Goal: Task Accomplishment & Management: Complete application form

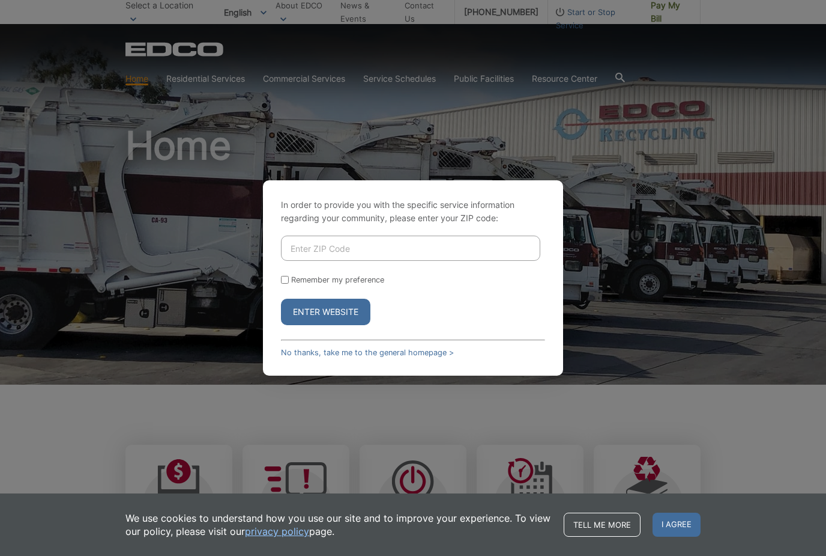
click at [363, 261] on input "Enter ZIP Code" at bounding box center [410, 247] width 259 height 25
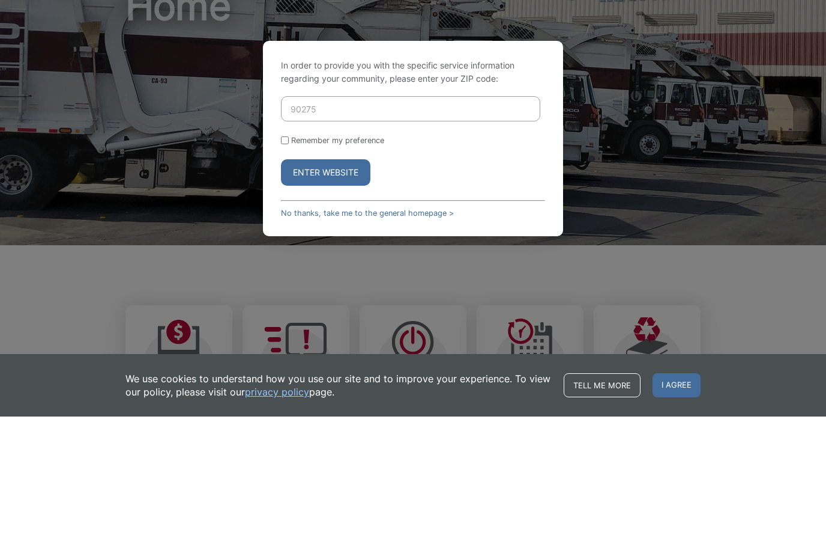
type input "90275"
click at [345, 299] on button "Enter Website" at bounding box center [325, 312] width 89 height 26
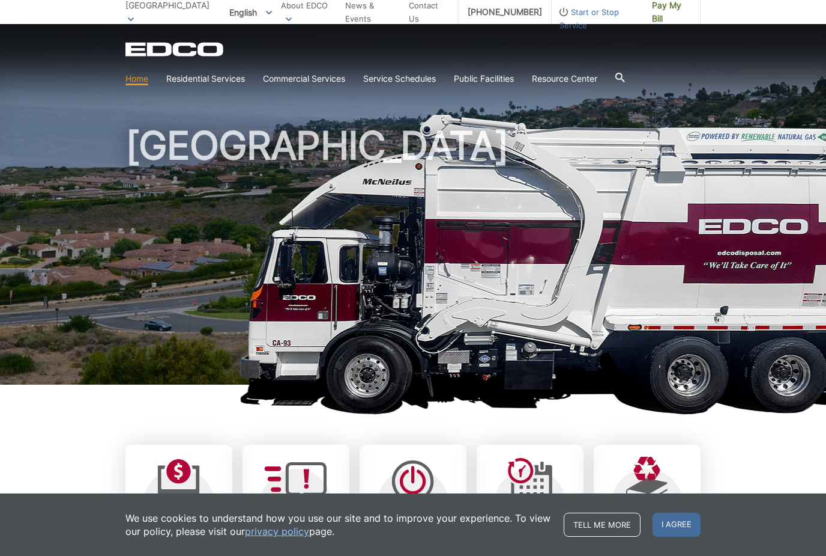
click at [701, 61] on div "EDCO Logo Home Residential Services Curbside Pickup Recycling Organic Recycling…" at bounding box center [413, 57] width 826 height 66
click at [425, 82] on link "Service Schedules" at bounding box center [399, 78] width 73 height 13
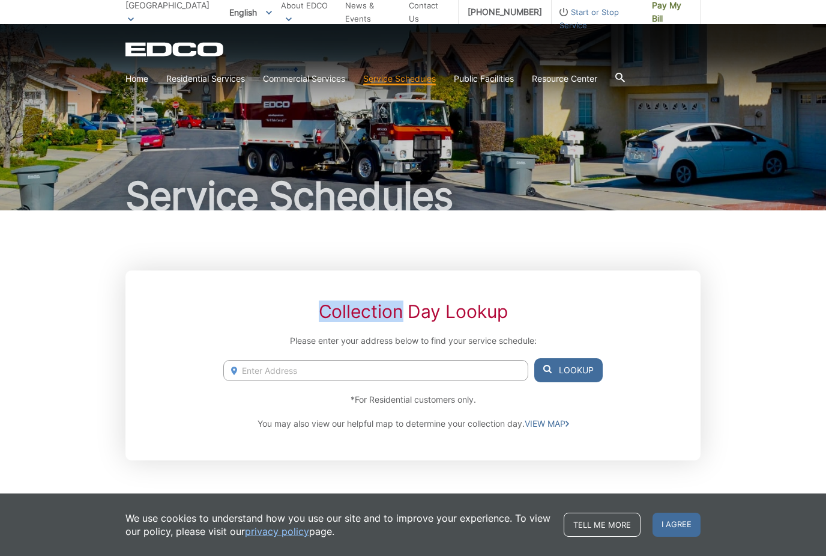
click at [674, 73] on section "Home Residential Services Curbside Pickup Recycling Organic Recycling Trash Hou…" at bounding box center [413, 78] width 575 height 23
click at [559, 271] on div "Collection Day Lookup Please enter your address below to find your service sche…" at bounding box center [413, 365] width 575 height 190
click at [679, 522] on span "I agree" at bounding box center [677, 524] width 48 height 24
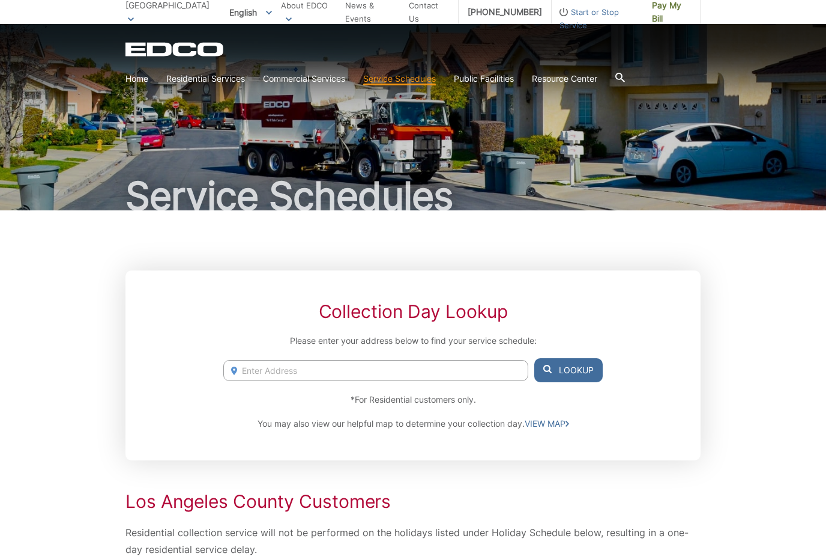
click at [582, 11] on span "Start or Stop Service" at bounding box center [597, 18] width 91 height 26
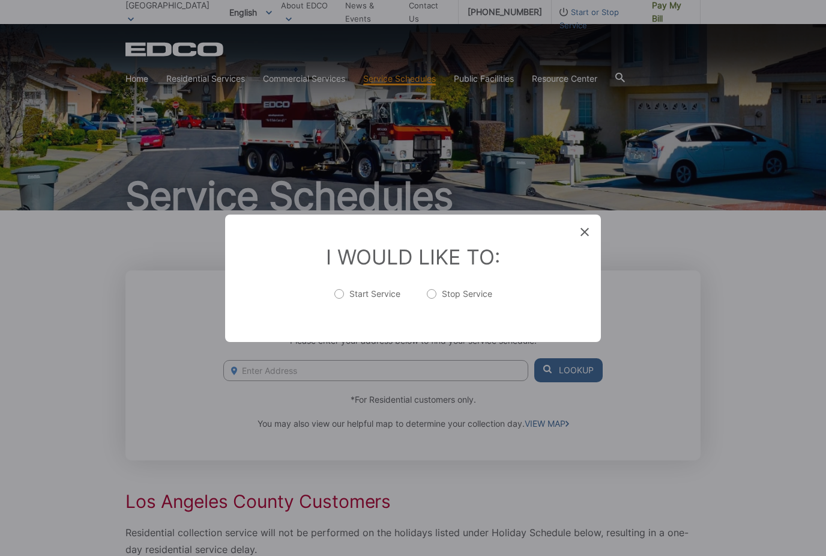
click at [438, 291] on label "Stop Service" at bounding box center [459, 300] width 65 height 24
radio input "true"
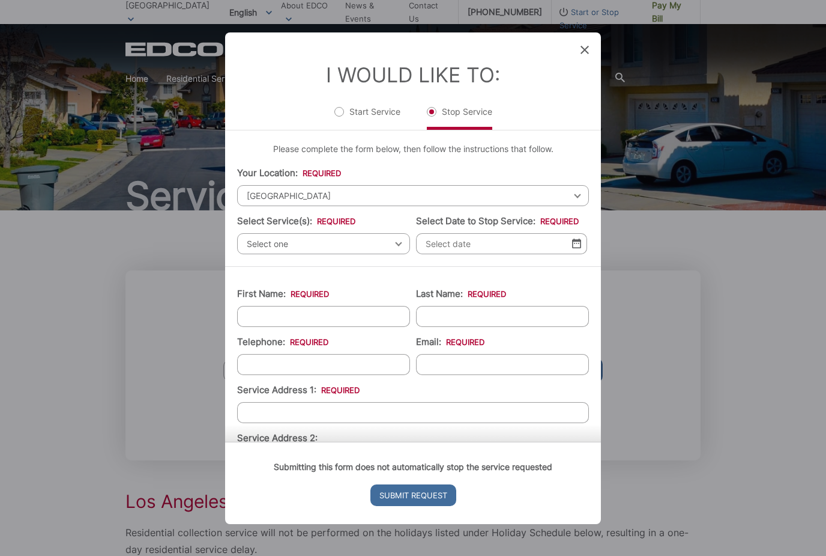
click at [396, 233] on span "Select one" at bounding box center [323, 243] width 173 height 21
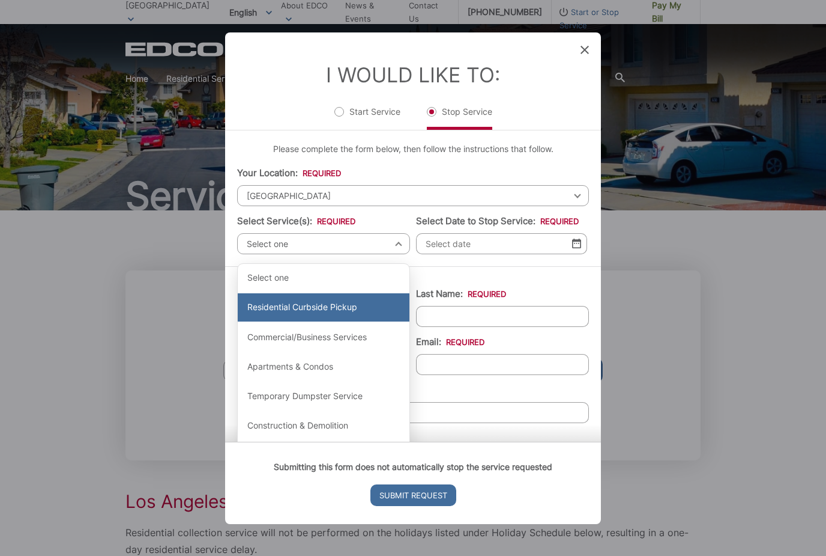
click at [347, 299] on div "Residential Curbside Pickup" at bounding box center [324, 307] width 172 height 29
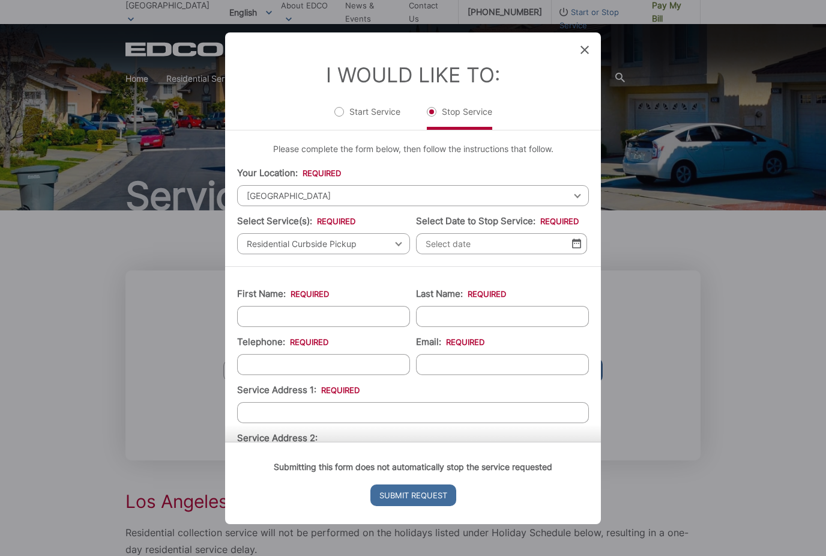
click at [583, 243] on input "Select Date to Stop Service: *" at bounding box center [501, 243] width 171 height 21
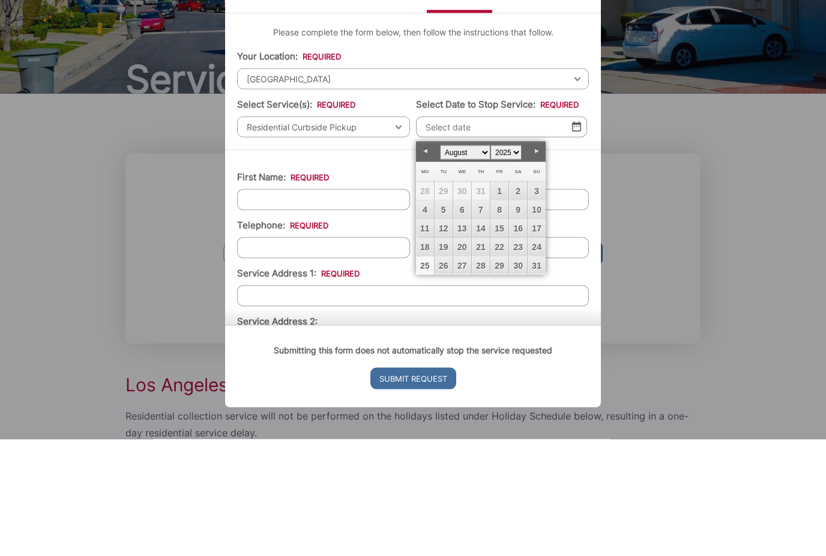
click at [544, 259] on link "Next" at bounding box center [537, 268] width 18 height 18
click at [431, 317] on link "8" at bounding box center [425, 326] width 18 height 18
type input "[DATE]"
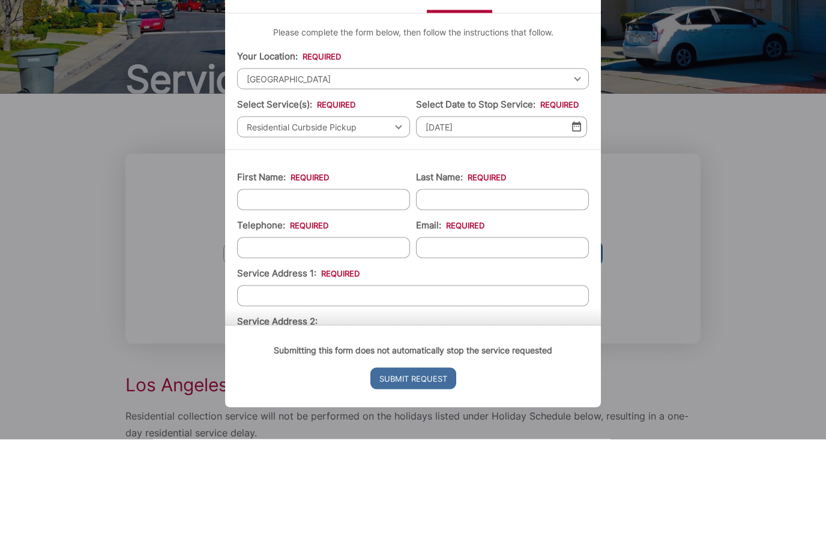
click at [281, 306] on input "First Name: *" at bounding box center [323, 316] width 173 height 21
type input "[PERSON_NAME]"
click at [463, 306] on input "Last Name: *" at bounding box center [502, 316] width 173 height 21
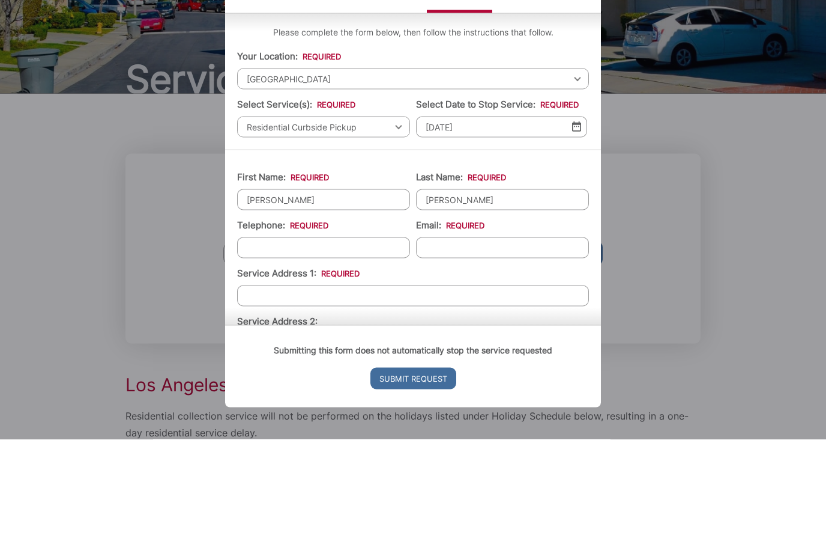
scroll to position [83, 0]
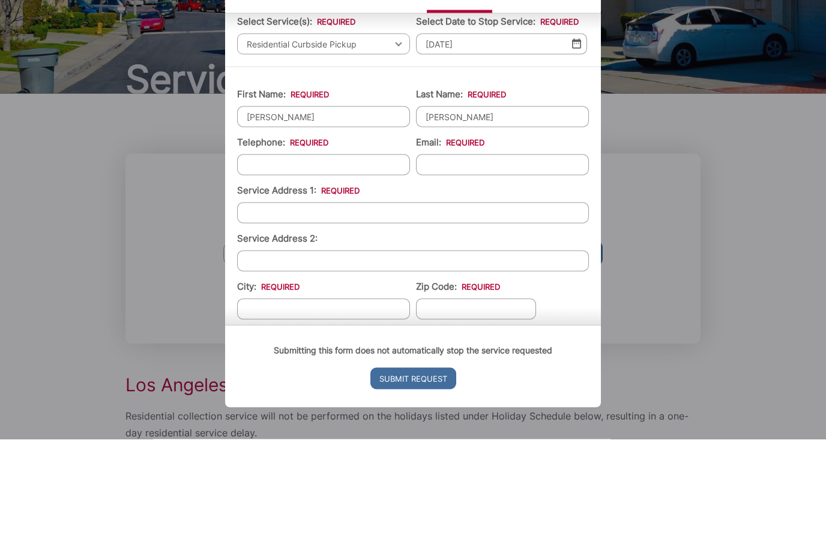
type input "[PERSON_NAME]"
click at [295, 271] on input "Telephone: *" at bounding box center [323, 281] width 173 height 21
type input "[PHONE_NUMBER]"
click at [460, 271] on input "Email: *" at bounding box center [502, 281] width 173 height 21
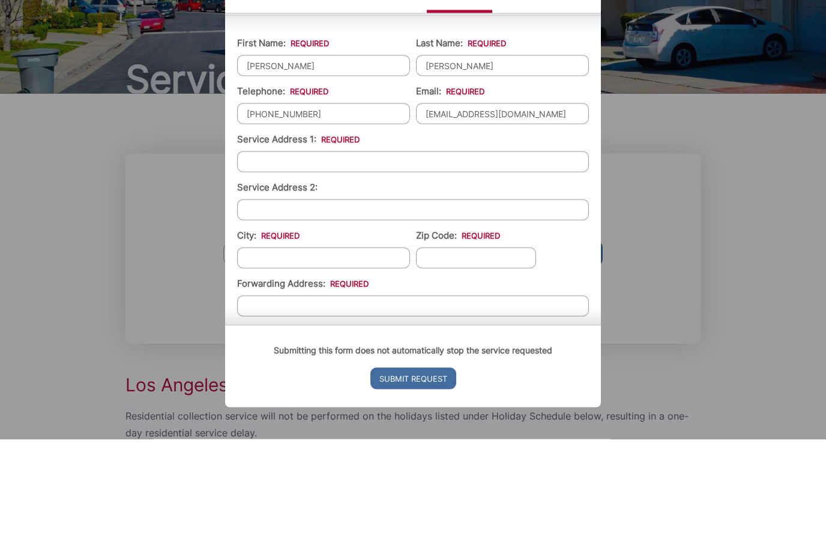
type input "[EMAIL_ADDRESS][DOMAIN_NAME]"
click at [288, 268] on input "Service Address 1: *" at bounding box center [413, 278] width 352 height 21
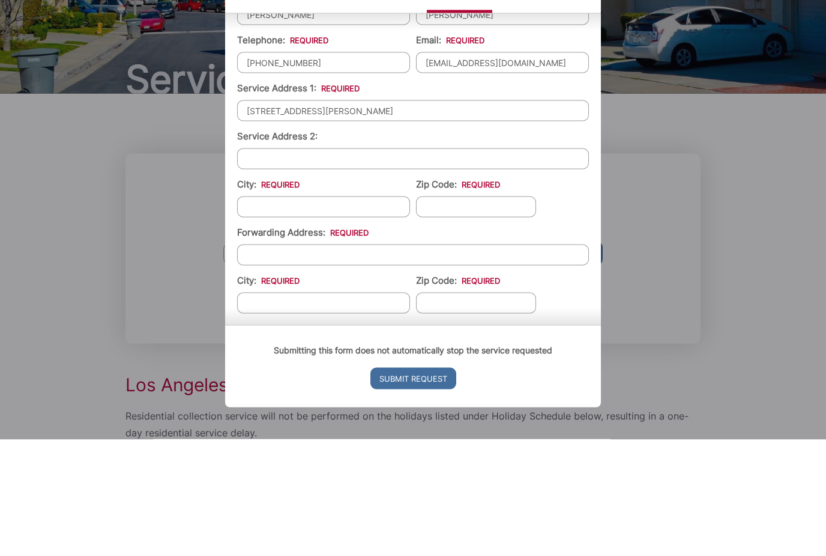
scroll to position [183, 0]
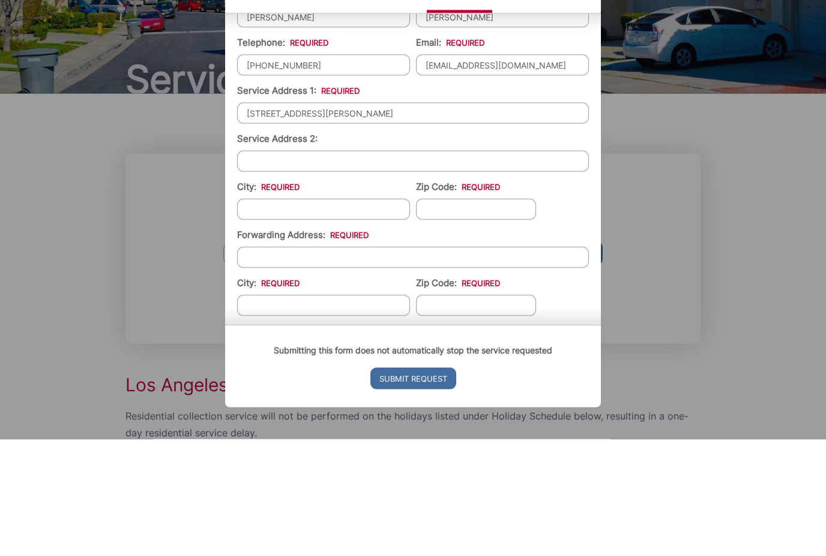
type input "[STREET_ADDRESS][PERSON_NAME]"
click at [287, 315] on input "City: *" at bounding box center [323, 325] width 173 height 21
type input "[GEOGRAPHIC_DATA]"
click at [467, 315] on input "Zip Code: *" at bounding box center [476, 325] width 120 height 21
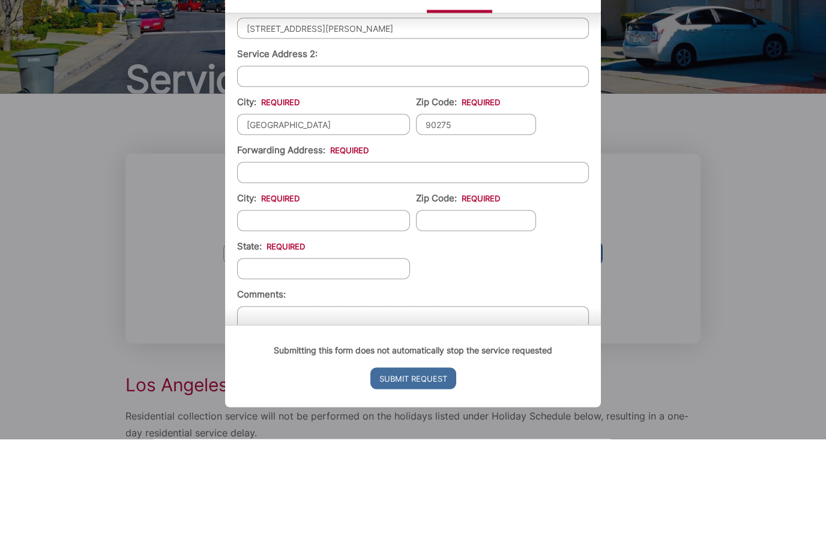
scroll to position [269, 0]
type input "90275"
click at [304, 277] on input "Forwarding Address: *" at bounding box center [413, 287] width 352 height 21
type input "[STREET_ADDRESS]"
click at [311, 325] on input "City: *" at bounding box center [323, 335] width 173 height 21
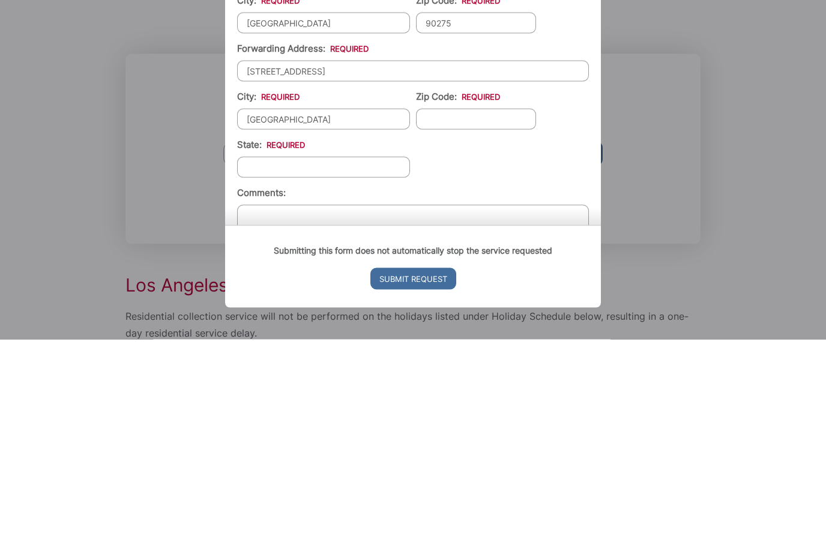
type input "[GEOGRAPHIC_DATA]"
click at [482, 325] on input "Zip Code: *" at bounding box center [476, 335] width 120 height 21
type input "90275"
click at [334, 373] on input "State: *" at bounding box center [323, 383] width 173 height 21
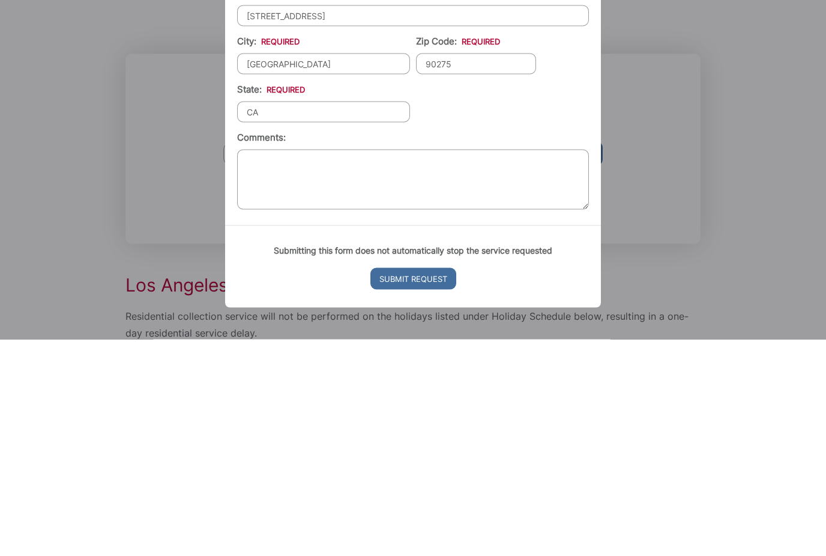
scroll to position [324, 0]
type input "CA"
click at [413, 484] on input "Submit Request" at bounding box center [414, 495] width 86 height 22
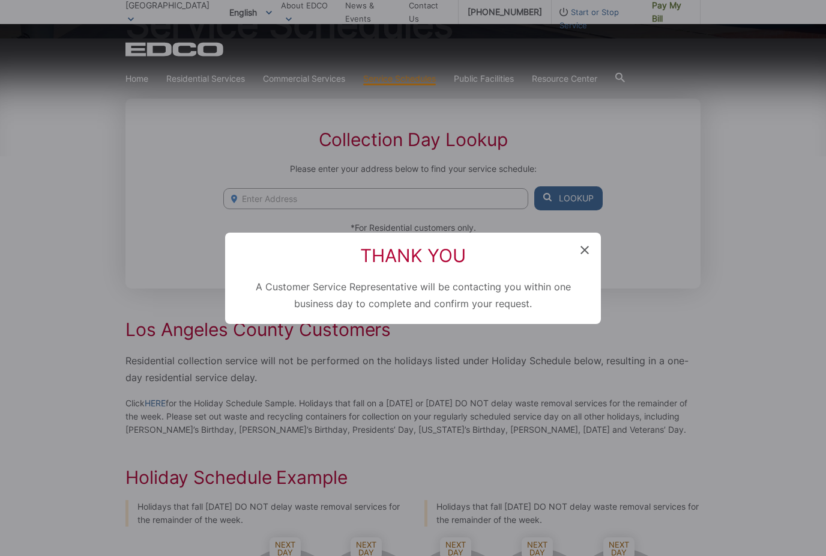
click at [587, 252] on icon at bounding box center [585, 250] width 8 height 8
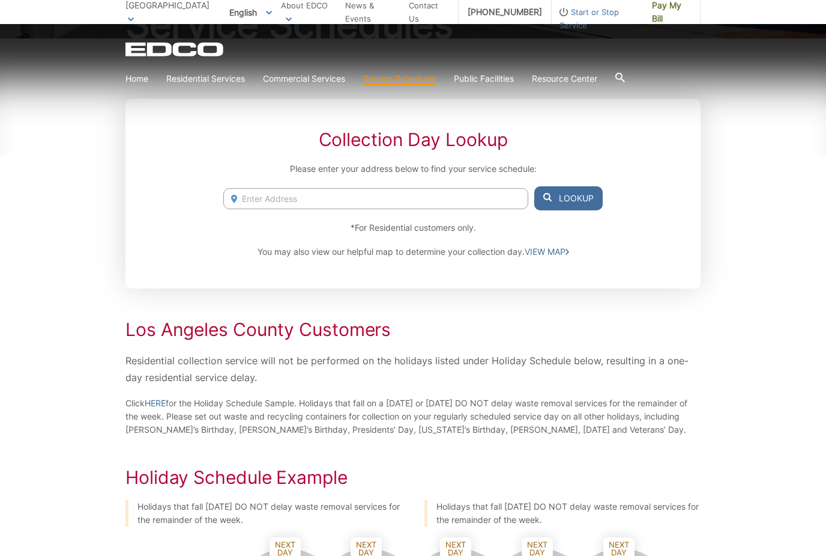
scroll to position [0, 0]
